Goal: Find specific page/section: Find specific page/section

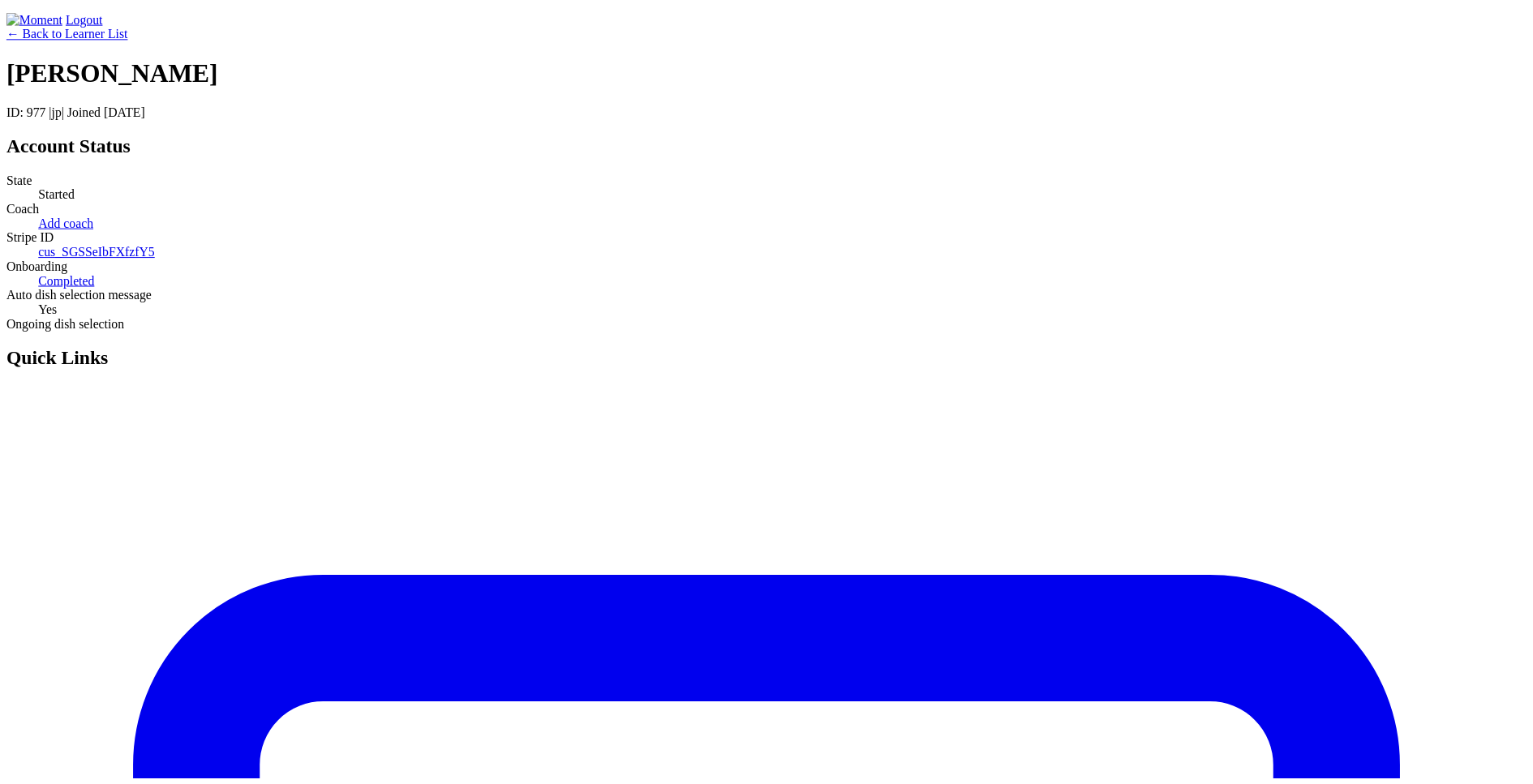
scroll to position [159, 0]
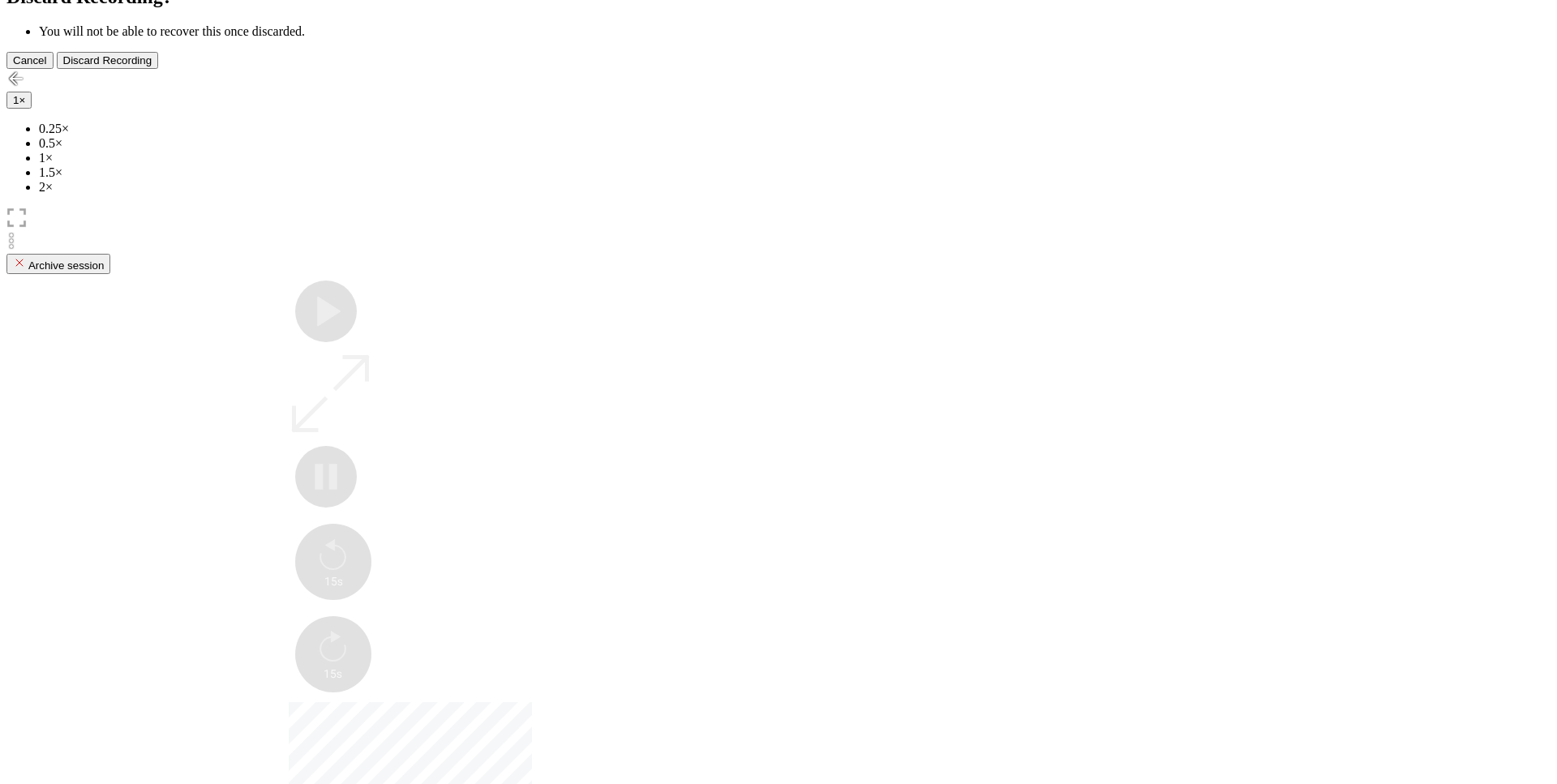
scroll to position [140, 0]
